Goal: Task Accomplishment & Management: Manage account settings

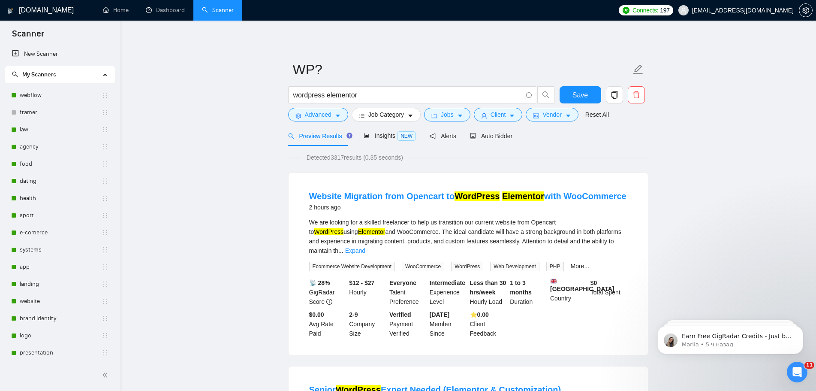
scroll to position [76, 0]
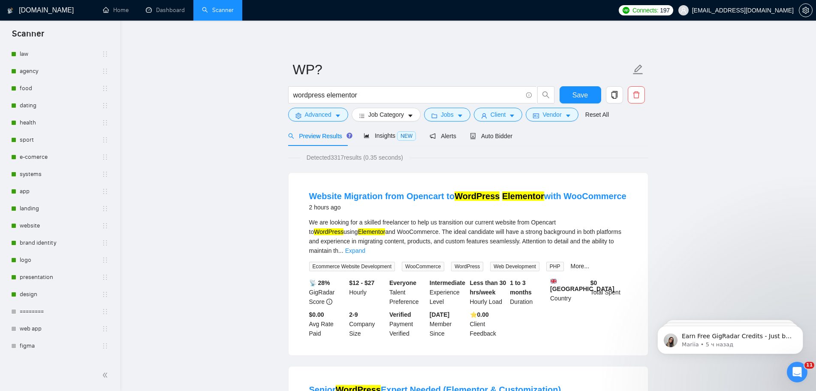
click at [36, 176] on link "systems" at bounding box center [61, 174] width 82 height 17
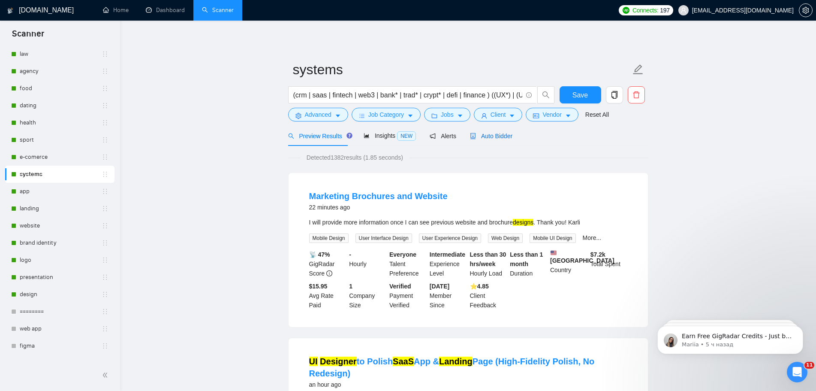
click at [496, 136] on span "Auto Bidder" at bounding box center [491, 136] width 42 height 7
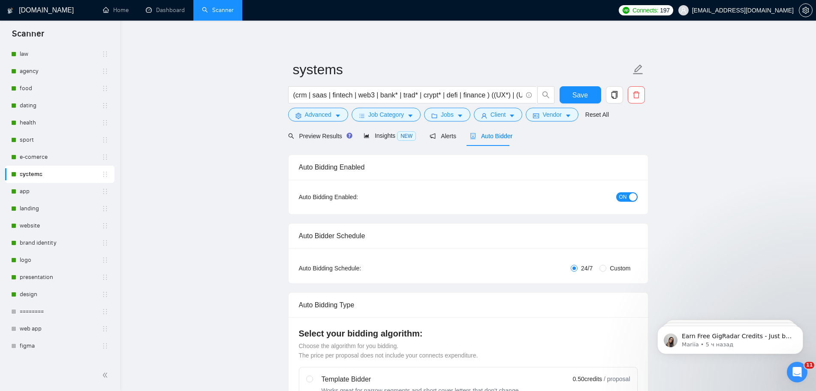
radio input "false"
radio input "true"
checkbox input "true"
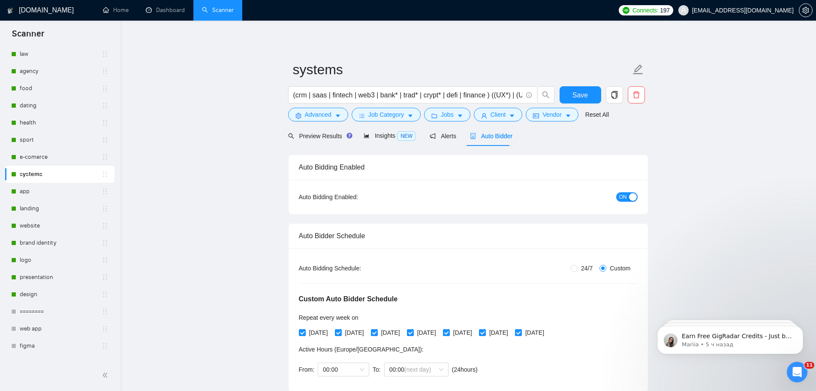
click at [623, 199] on span "ON" at bounding box center [623, 196] width 8 height 9
click at [591, 90] on button "Save" at bounding box center [581, 94] width 42 height 17
checkbox input "true"
click at [598, 93] on button "Save" at bounding box center [581, 94] width 42 height 17
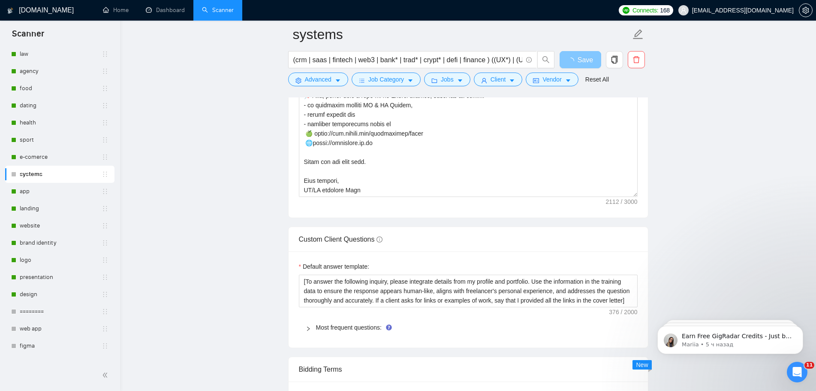
scroll to position [1330, 0]
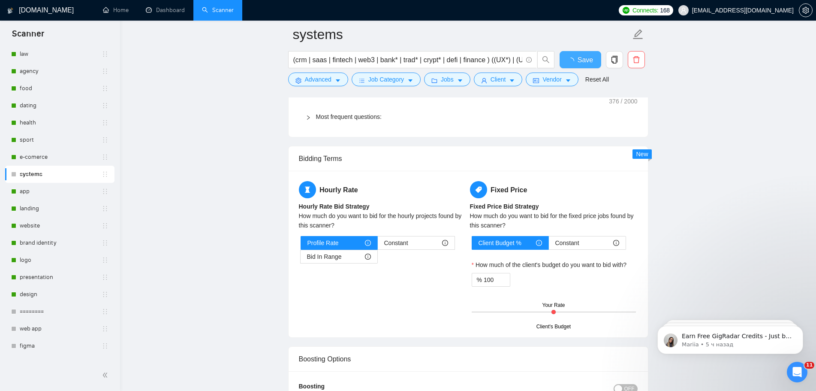
checkbox input "true"
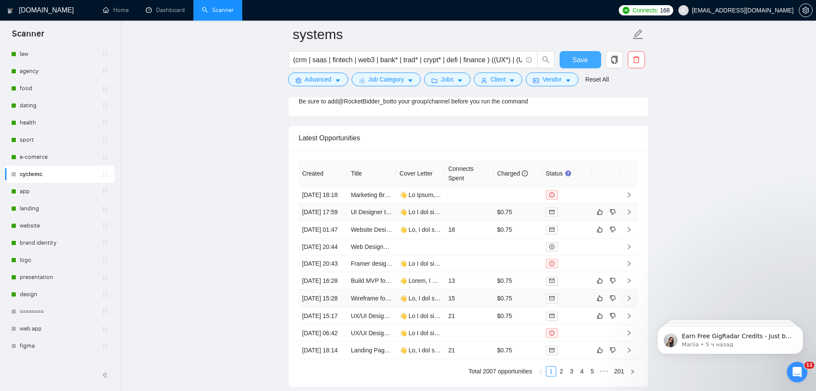
scroll to position [2359, 0]
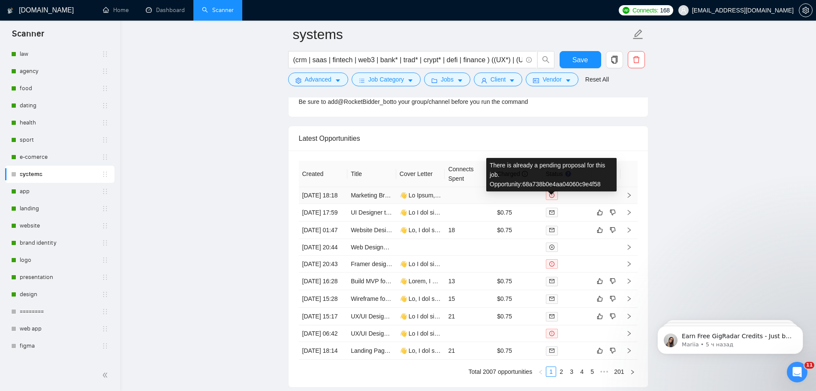
click at [554, 198] on icon "exclamation-circle" at bounding box center [552, 195] width 5 height 5
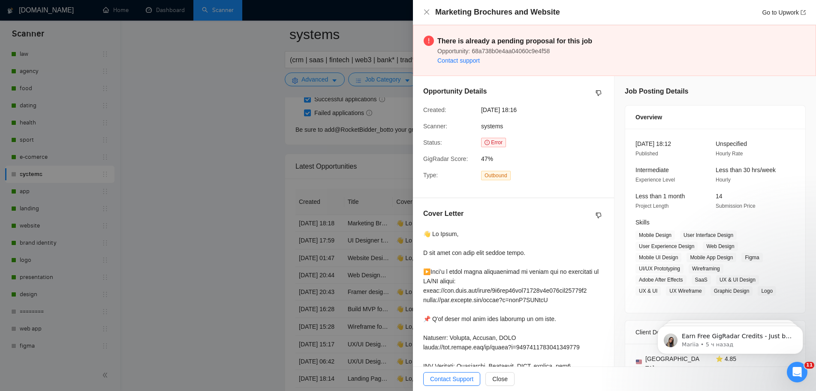
scroll to position [2317, 0]
click at [237, 145] on div at bounding box center [408, 195] width 816 height 391
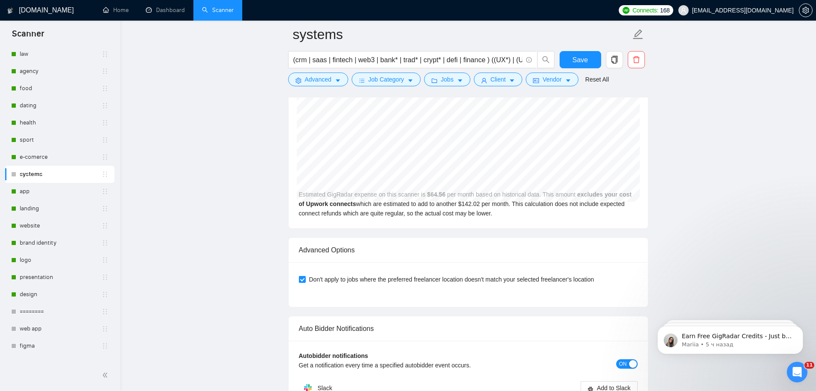
scroll to position [1910, 0]
